Goal: Task Accomplishment & Management: Use online tool/utility

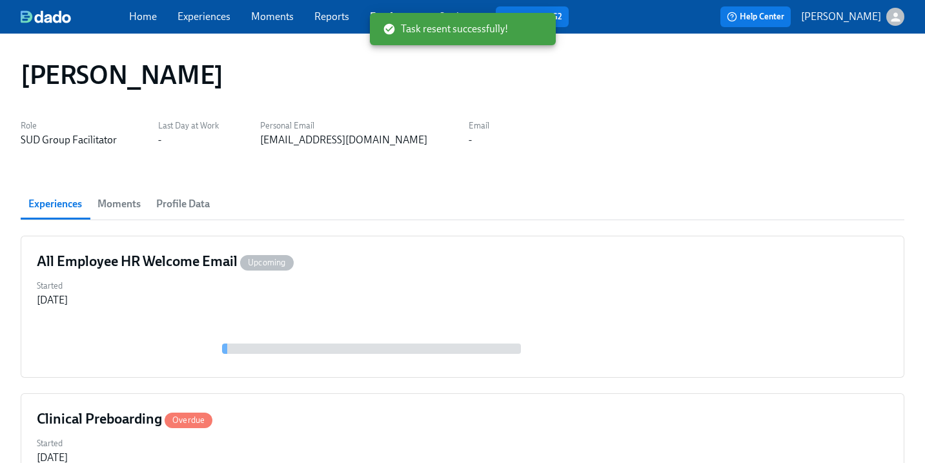
scroll to position [107, 0]
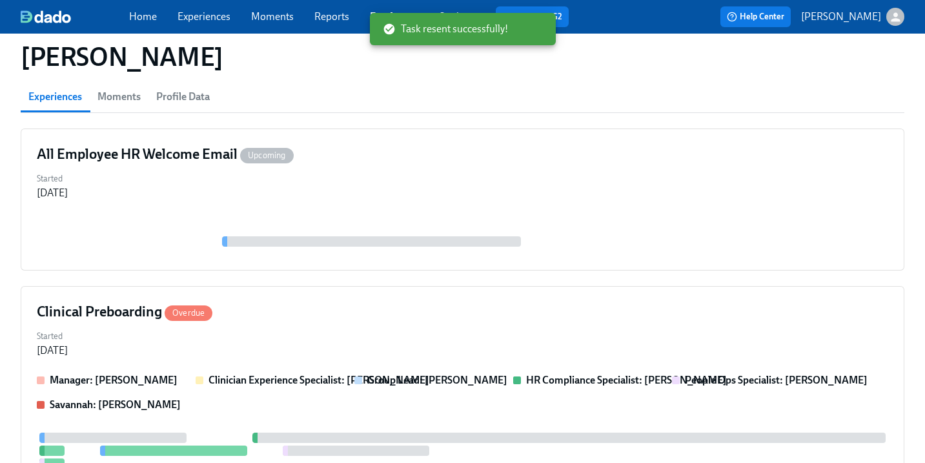
click at [206, 11] on link "Experiences" at bounding box center [204, 16] width 53 height 12
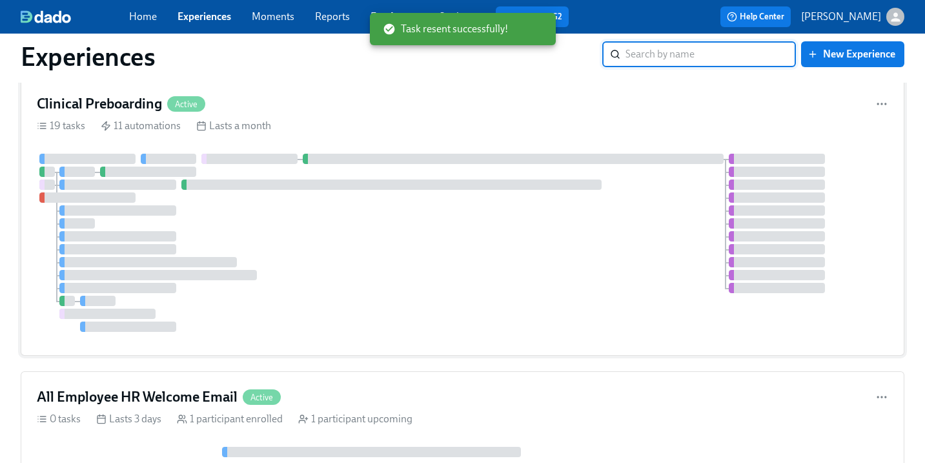
scroll to position [47, 0]
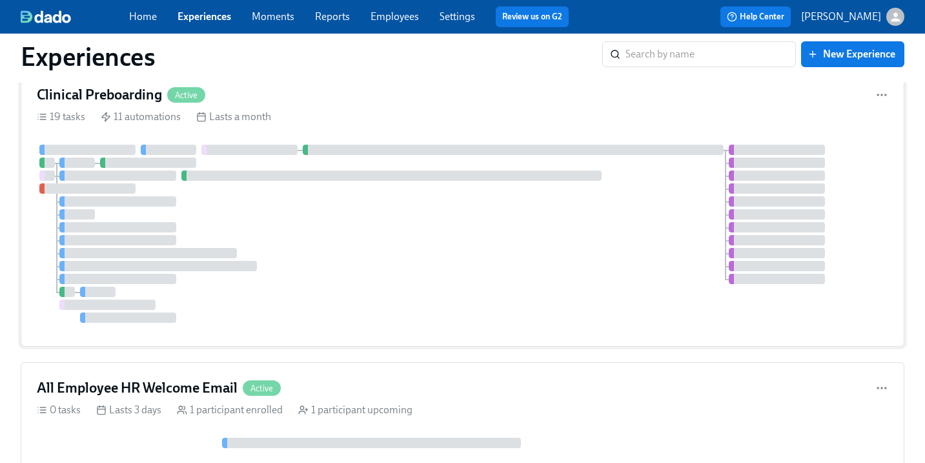
click at [273, 222] on div at bounding box center [462, 234] width 851 height 178
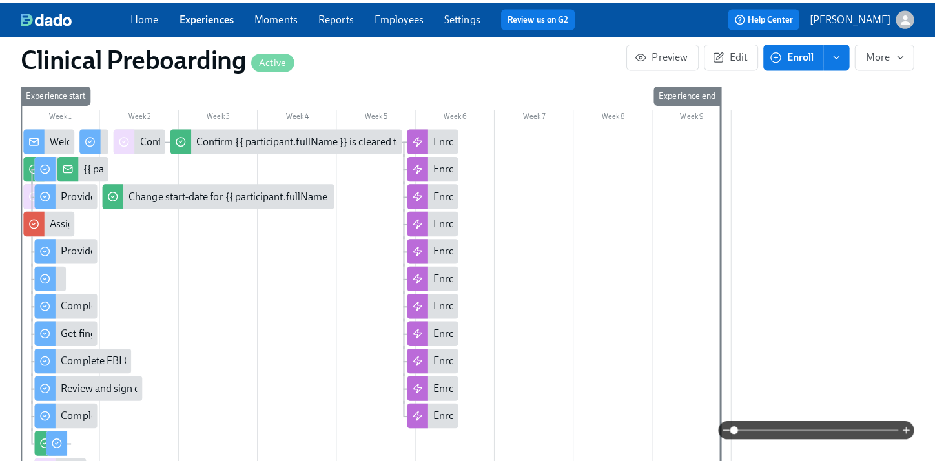
scroll to position [0, 16312]
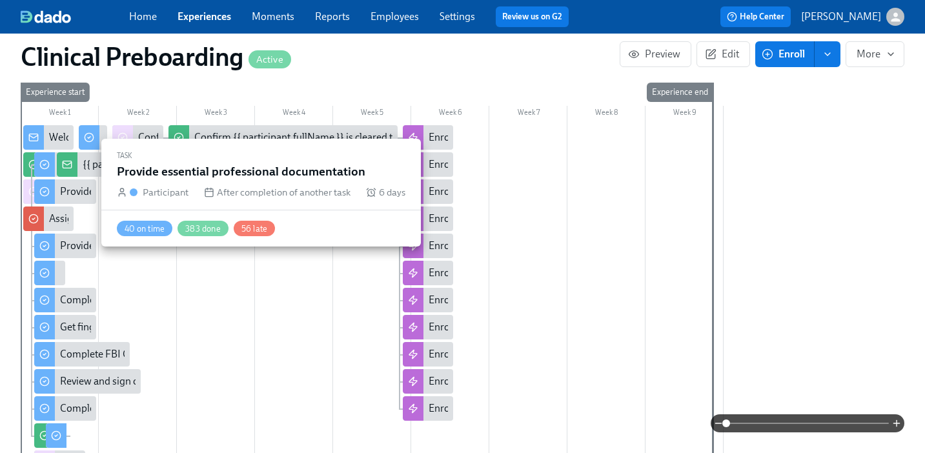
click at [51, 190] on div at bounding box center [44, 191] width 21 height 25
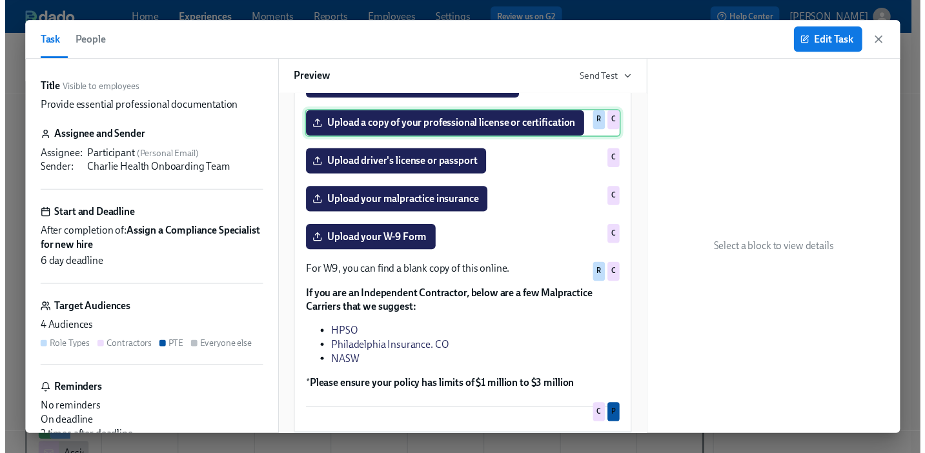
scroll to position [309, 0]
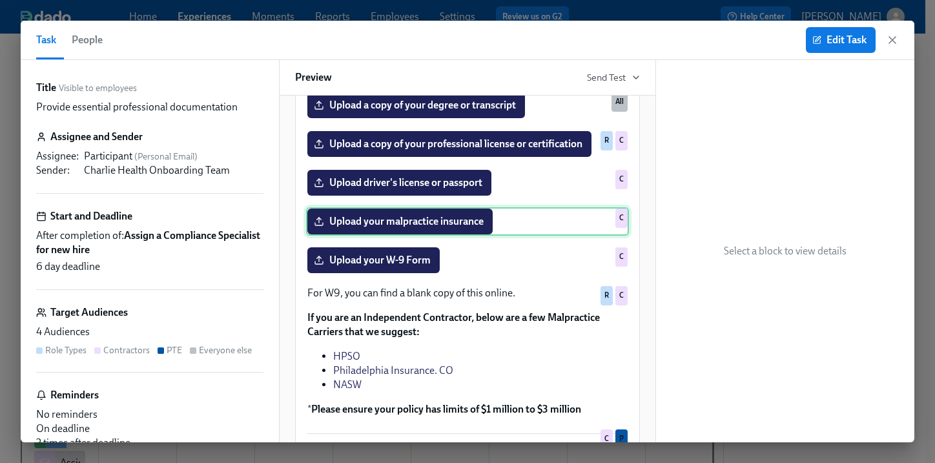
click at [505, 236] on div "Upload your malpractice insurance C" at bounding box center [467, 221] width 323 height 28
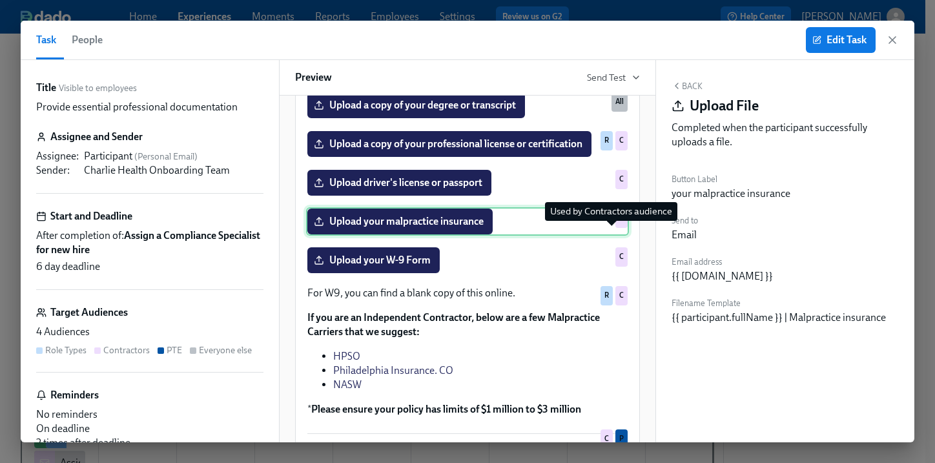
click at [615, 228] on div "C" at bounding box center [621, 217] width 12 height 19
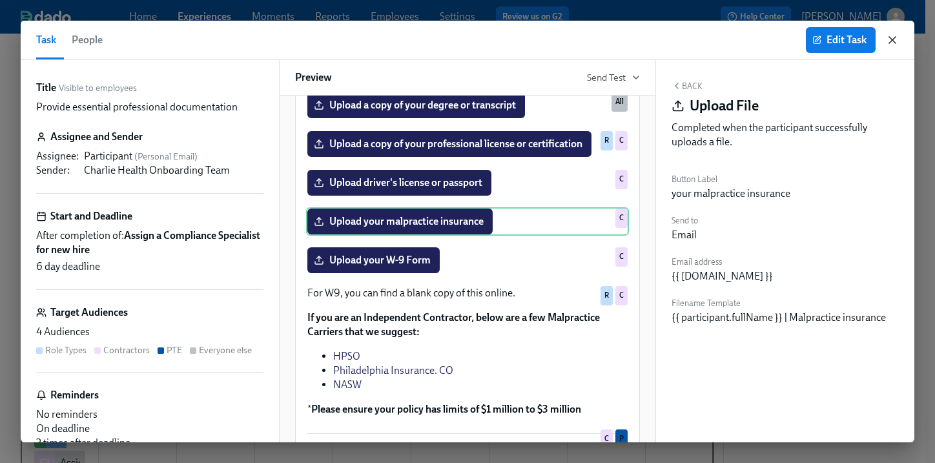
click at [897, 36] on icon "button" at bounding box center [892, 40] width 13 height 13
